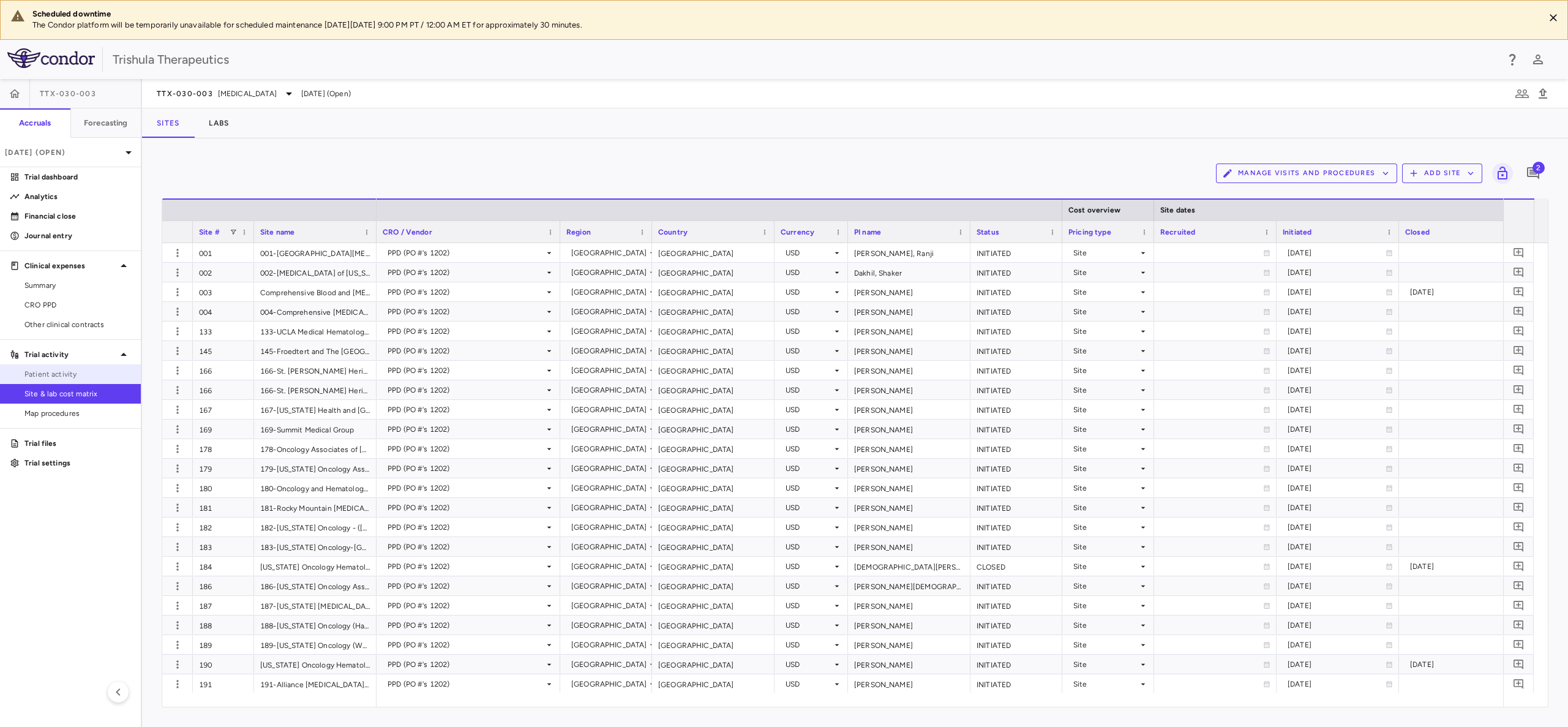
click at [65, 374] on span "Patient activity" at bounding box center [78, 374] width 106 height 11
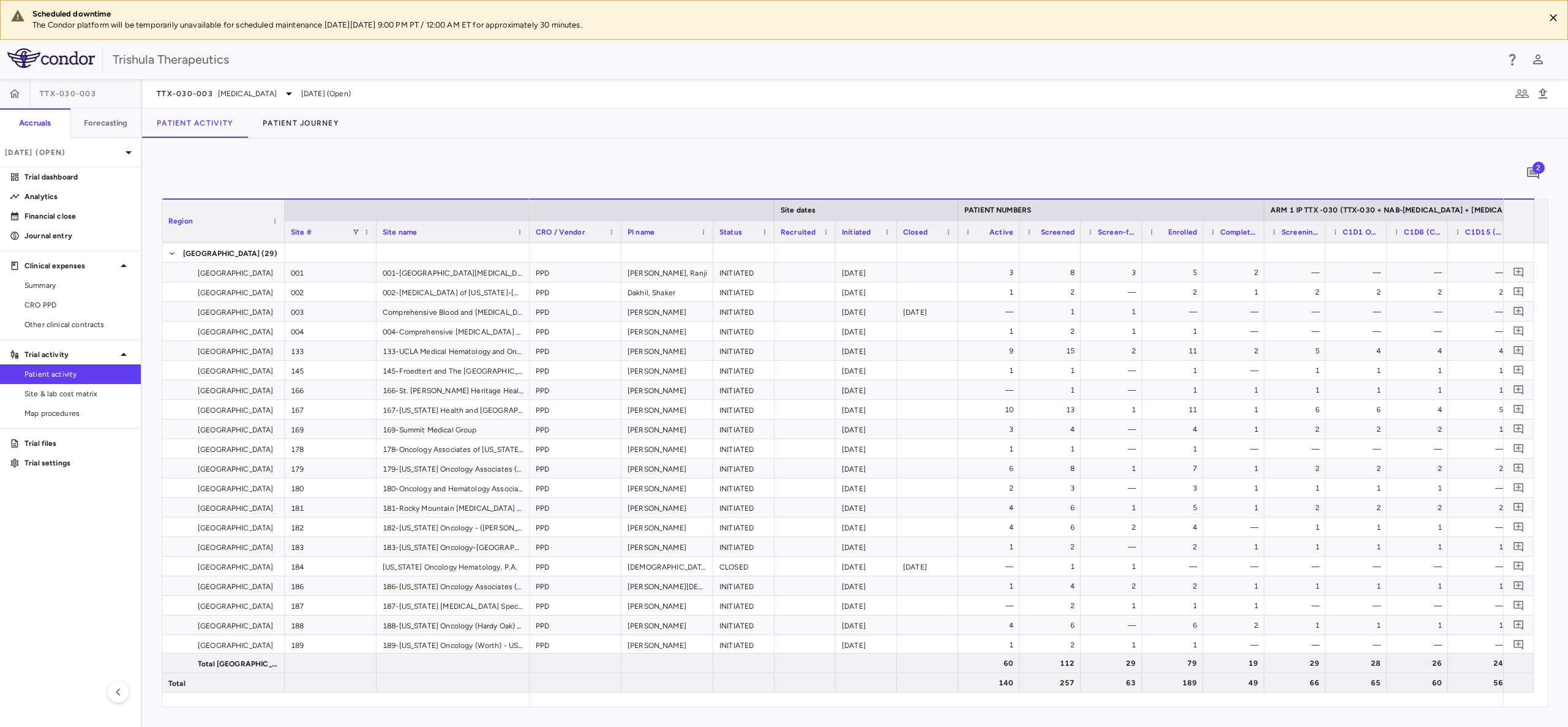
click at [1541, 172] on span "2" at bounding box center [1538, 167] width 12 height 12
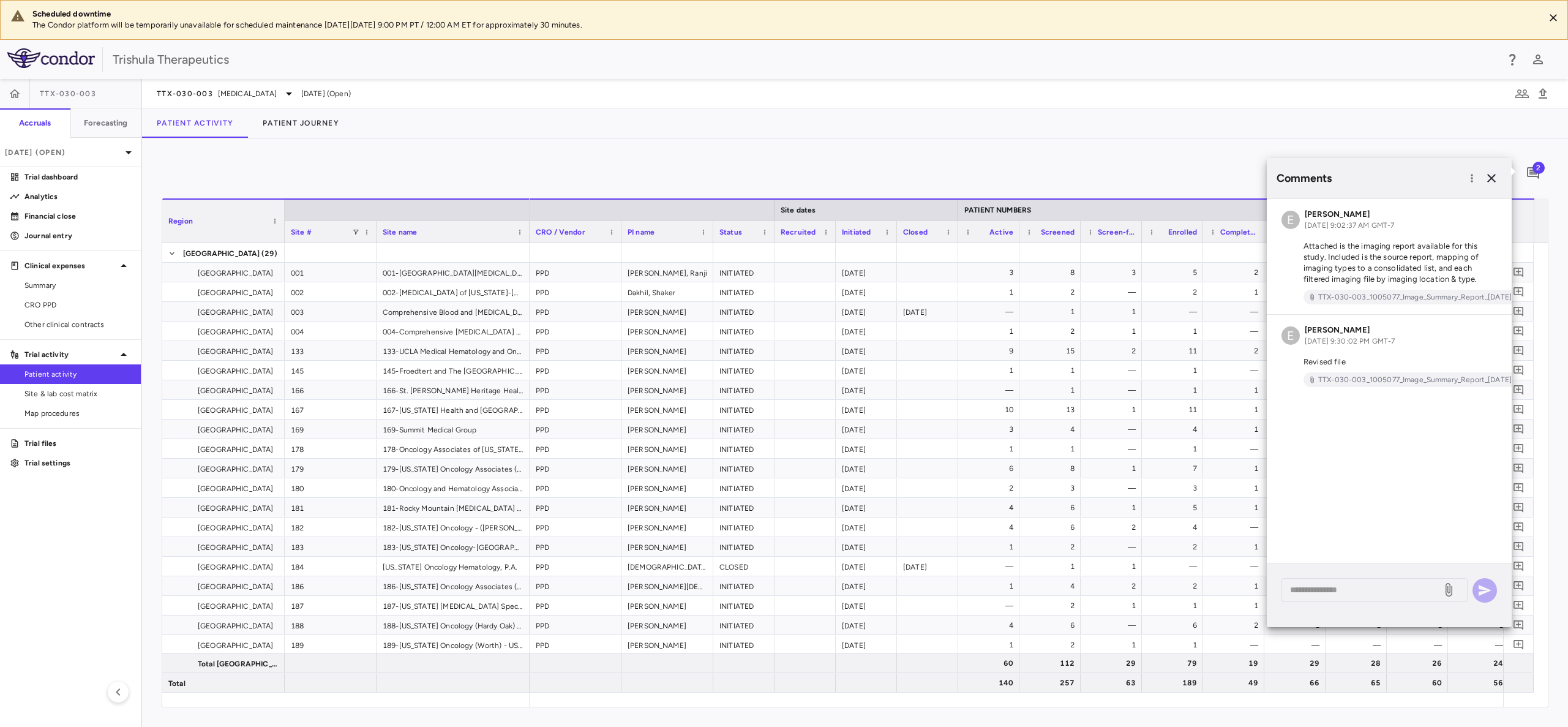
click at [1541, 172] on span "2" at bounding box center [1538, 167] width 12 height 12
click at [1214, 164] on div "2" at bounding box center [855, 173] width 1387 height 30
click at [1494, 174] on icon "button" at bounding box center [1491, 178] width 15 height 15
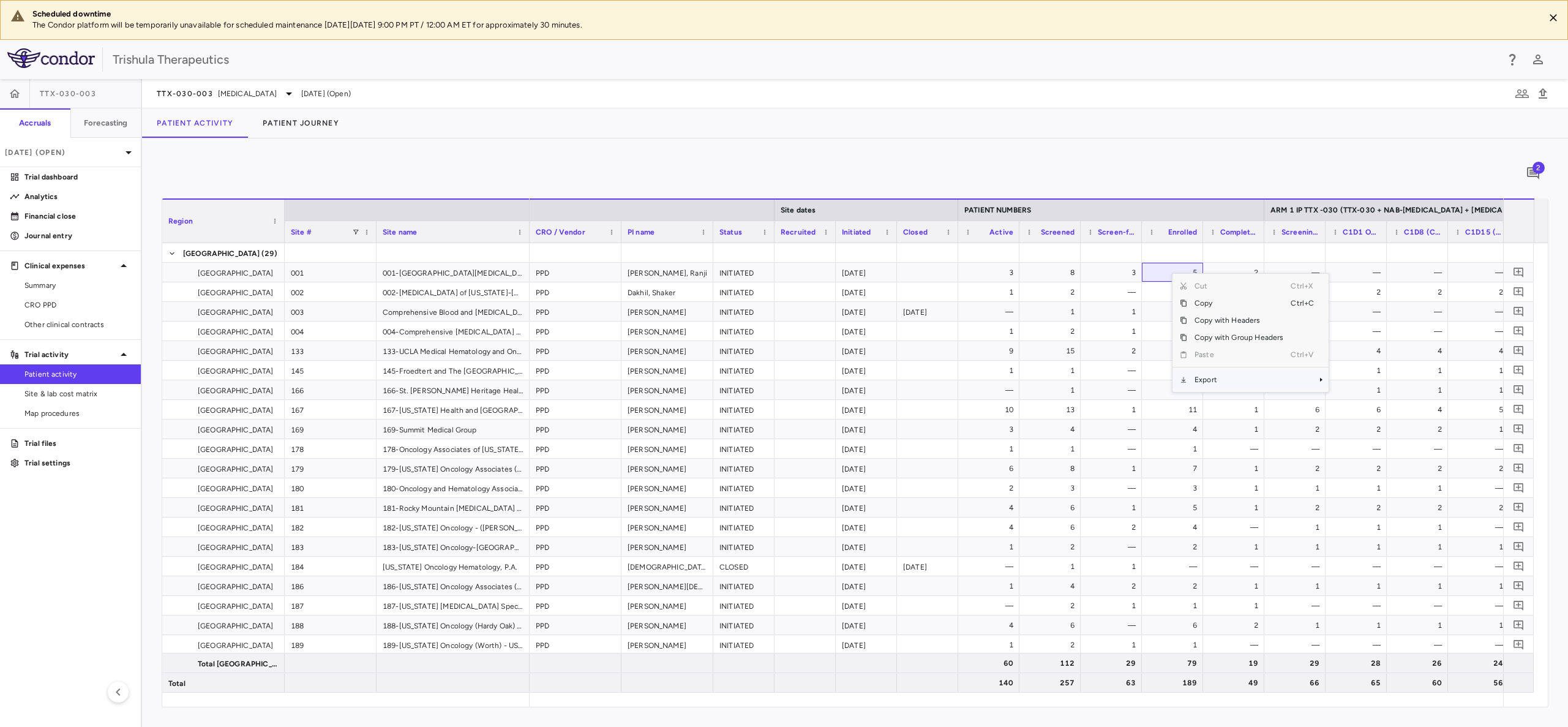
click at [1201, 380] on span "Export" at bounding box center [1239, 379] width 103 height 18
click at [1357, 401] on span "Excel Export" at bounding box center [1370, 400] width 57 height 18
